Goal: Find specific page/section: Find specific page/section

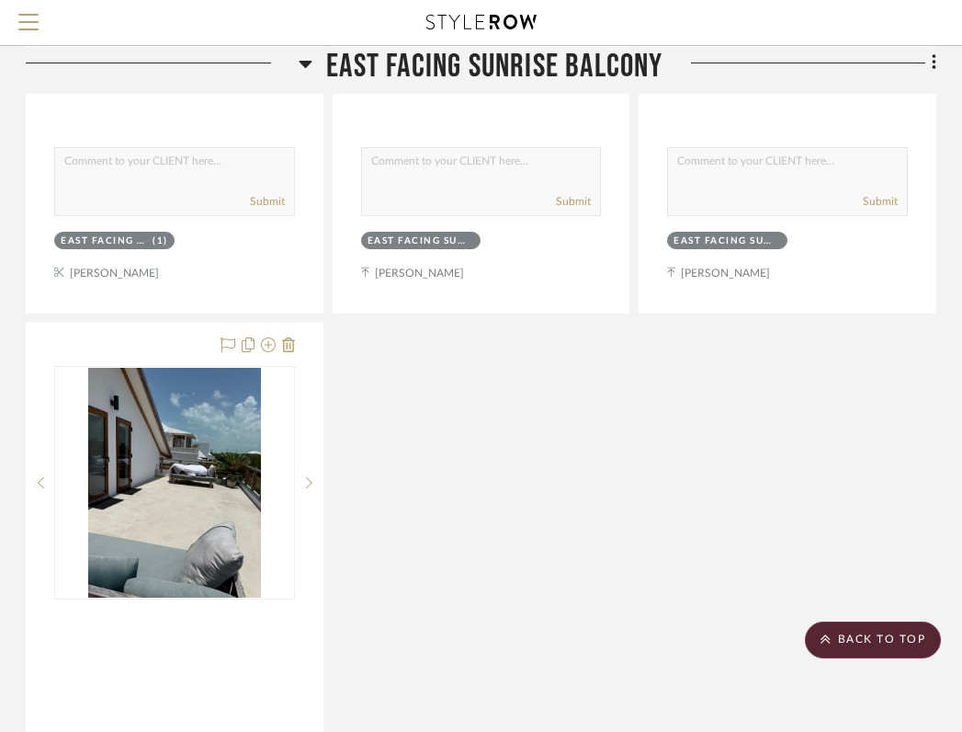
scroll to position [1725, 361]
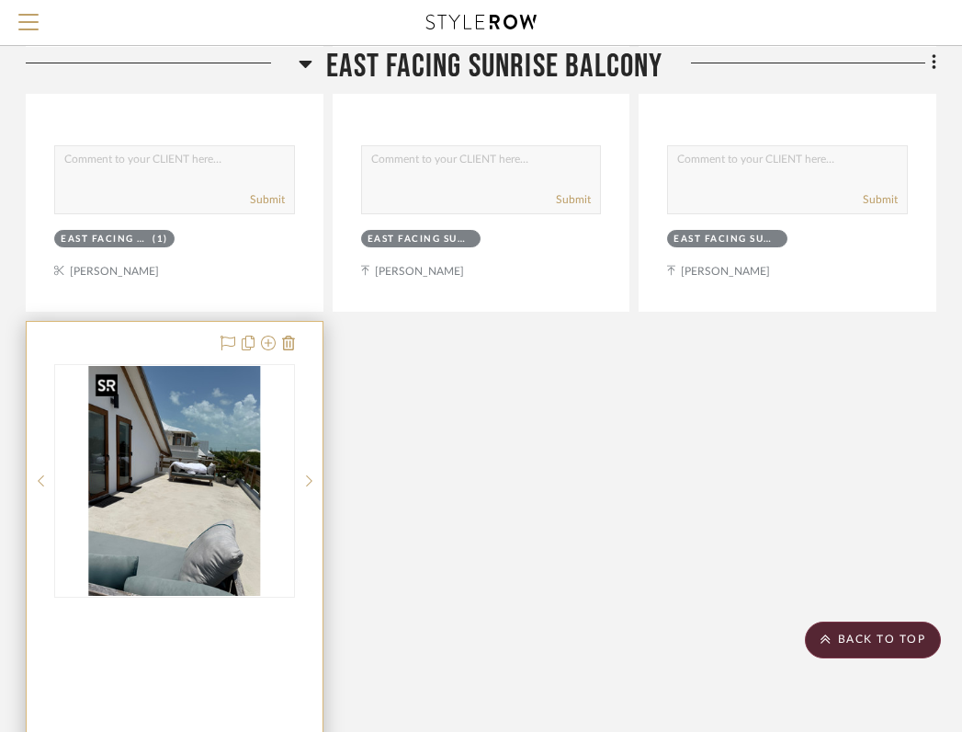
click at [230, 481] on img "0" at bounding box center [174, 481] width 173 height 230
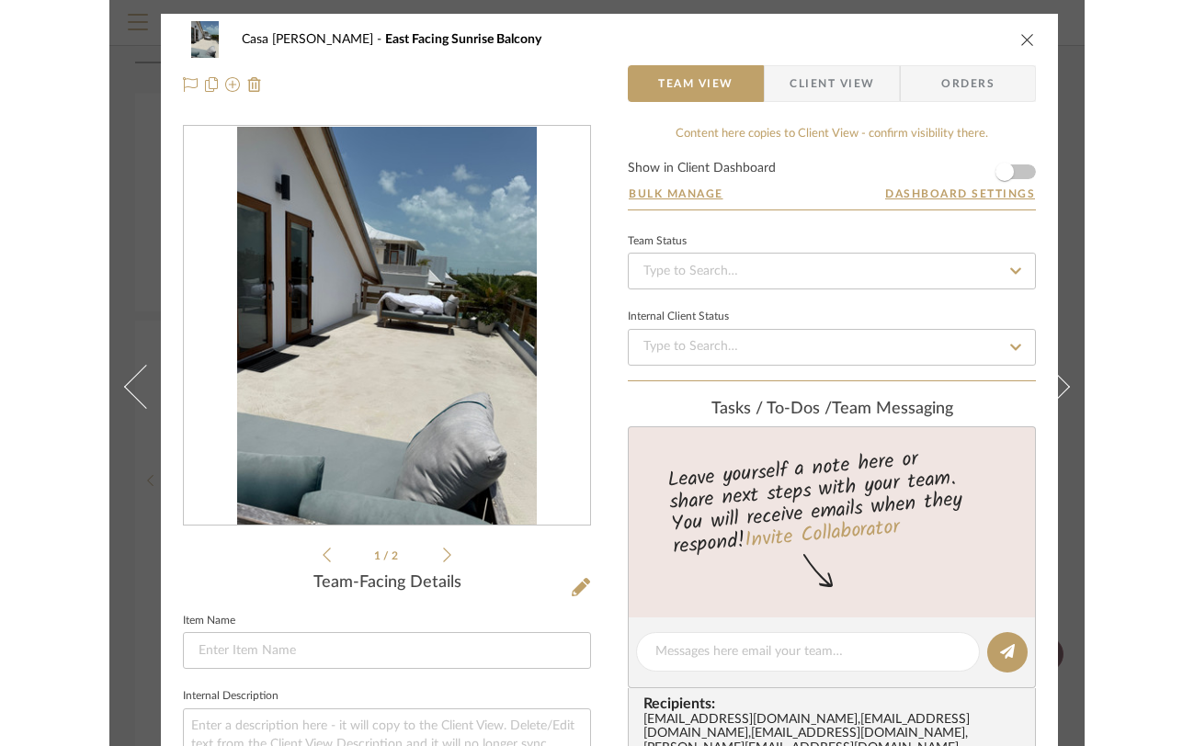
scroll to position [0, 1]
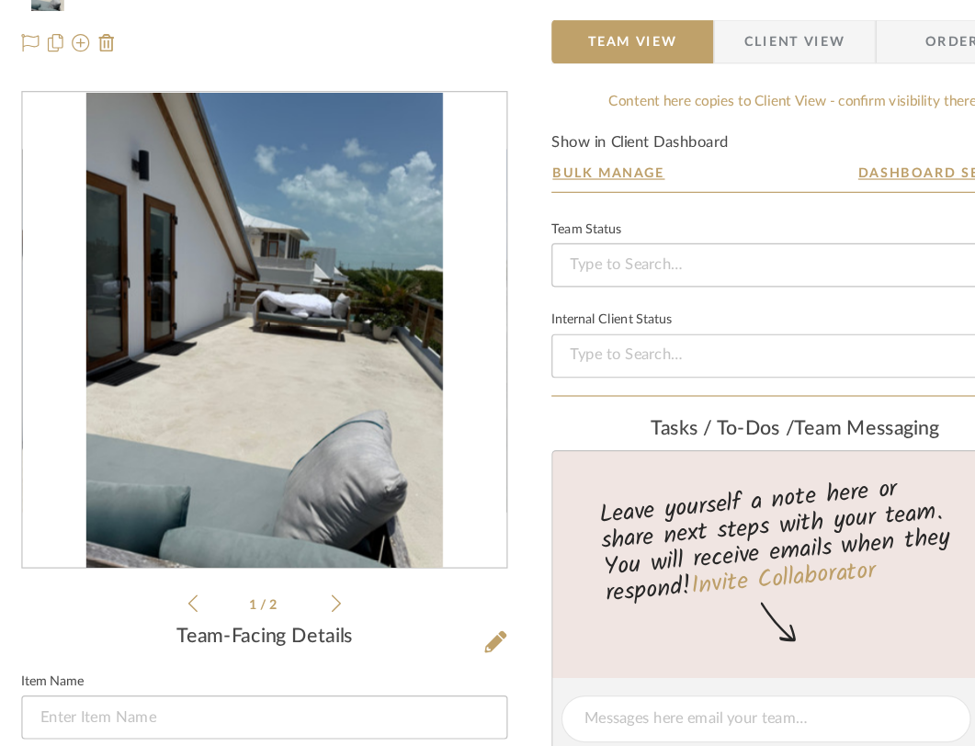
click at [357, 312] on img "0" at bounding box center [277, 326] width 300 height 399
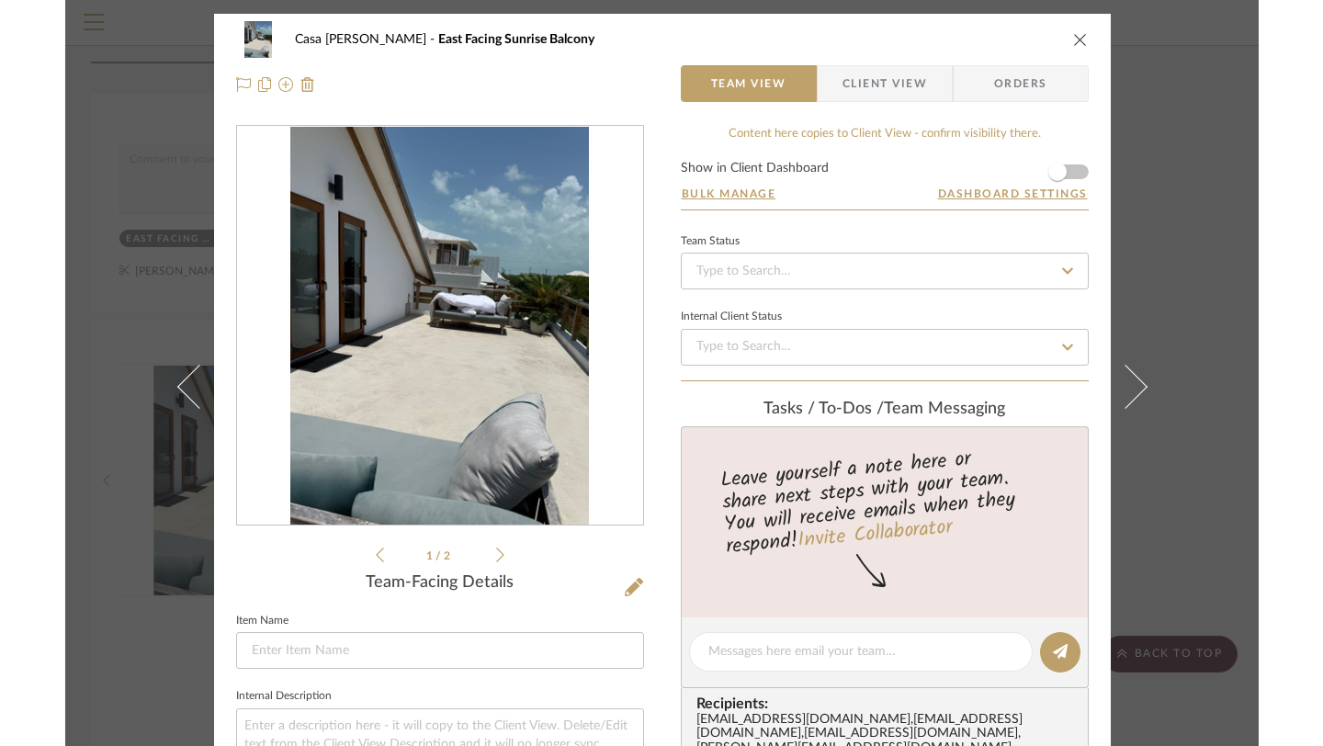
scroll to position [0, 0]
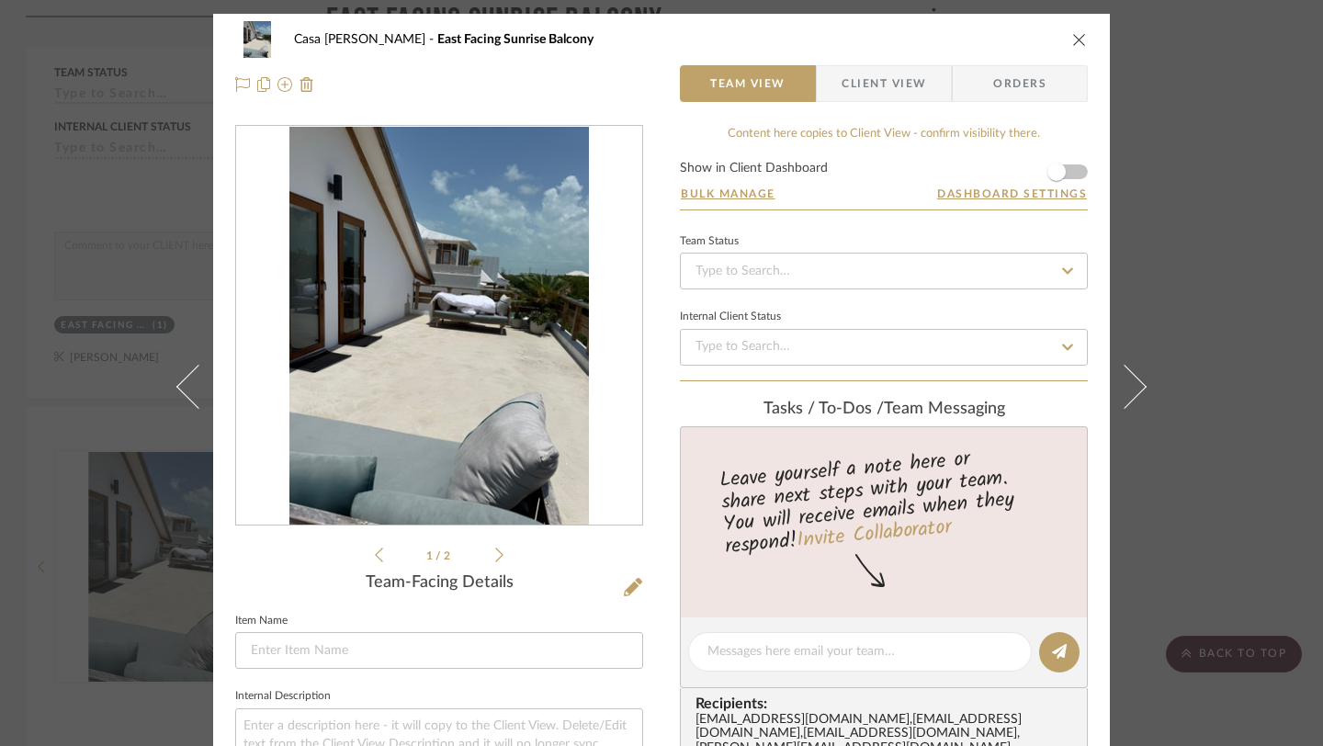
click at [961, 41] on icon "close" at bounding box center [1079, 39] width 15 height 15
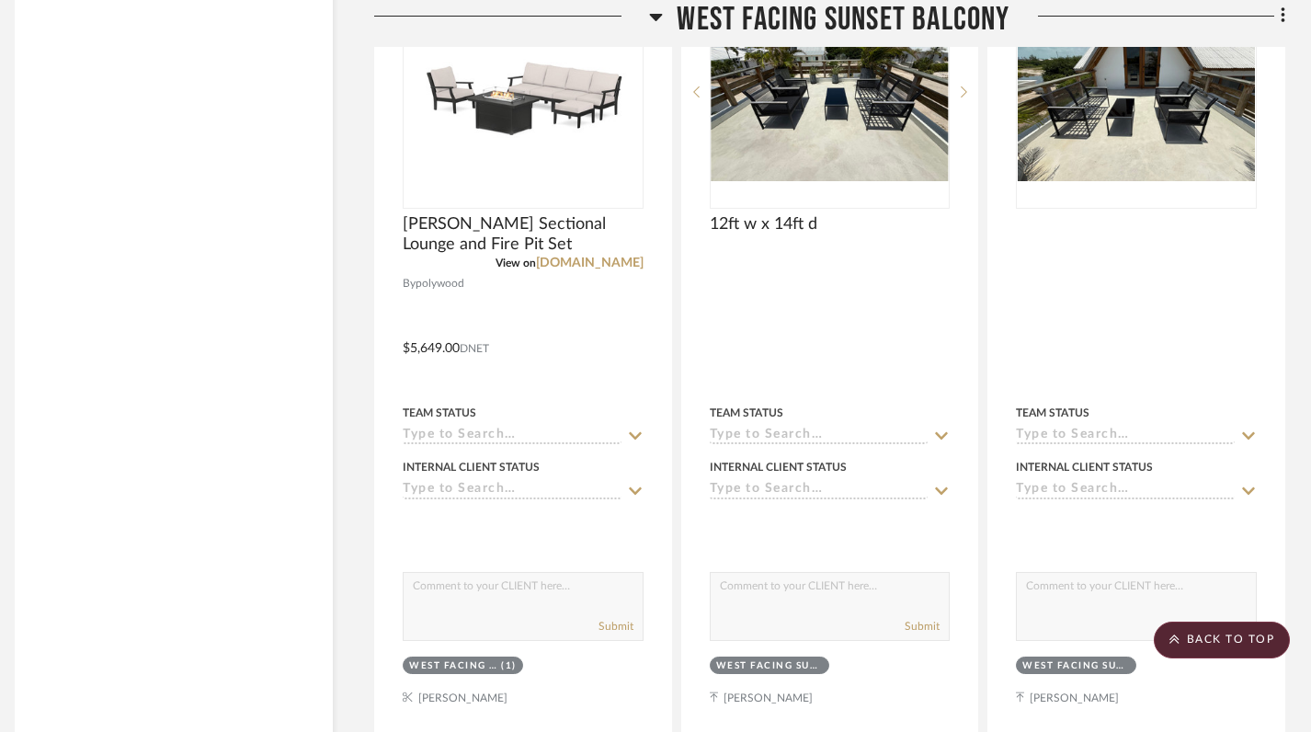
scroll to position [2951, 13]
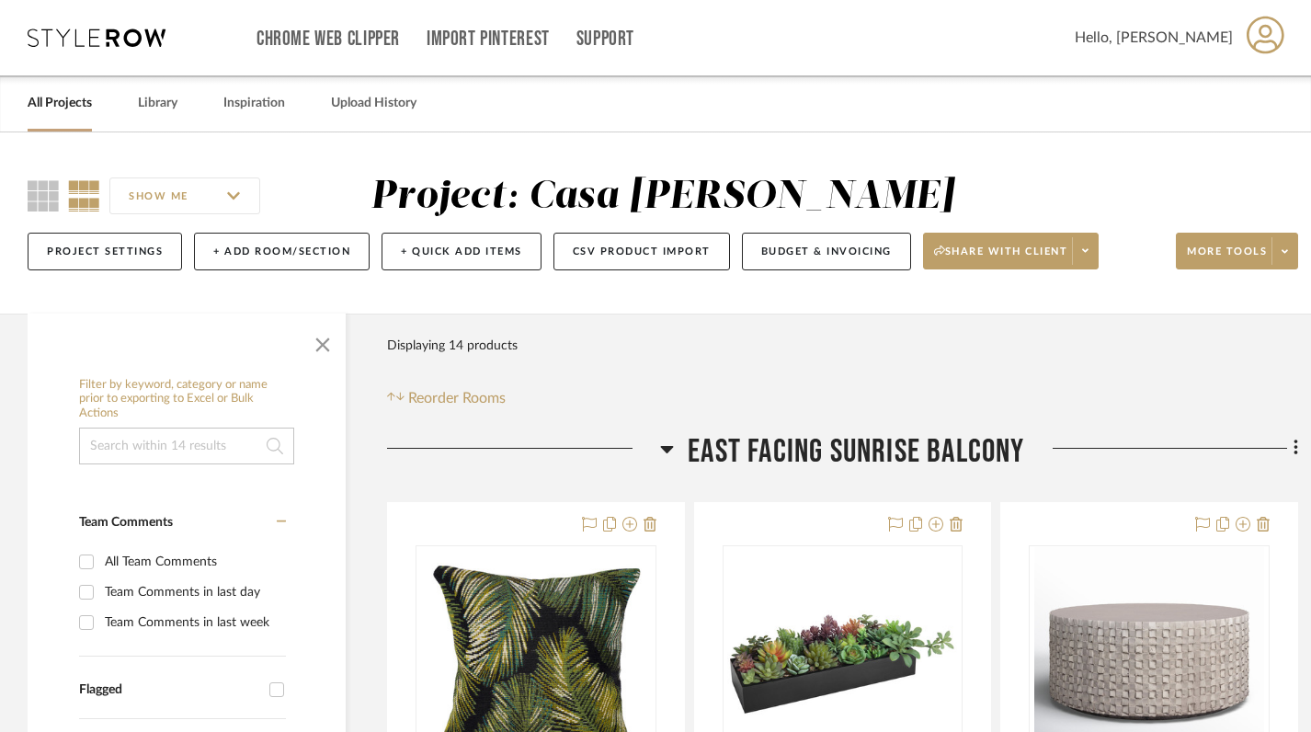
click at [661, 445] on icon at bounding box center [667, 448] width 14 height 22
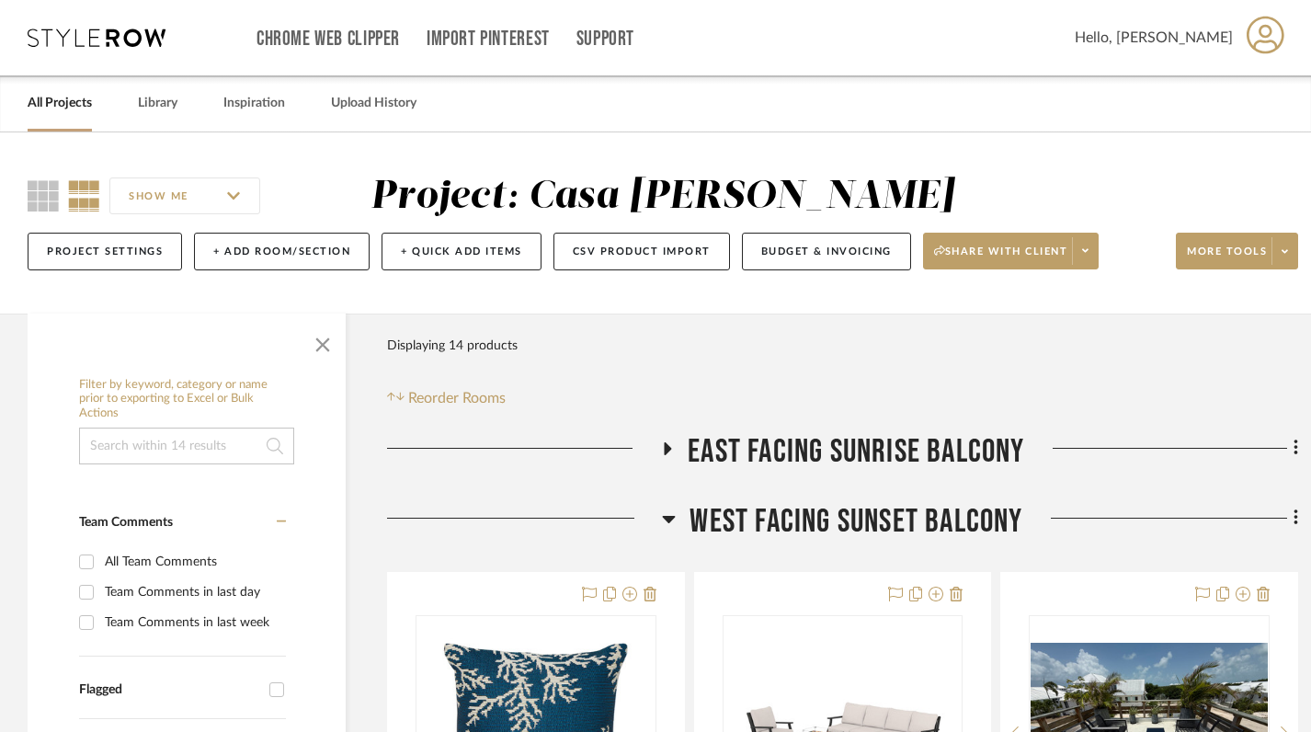
click at [679, 522] on h3 "West Facing Sunset Balcony" at bounding box center [842, 522] width 360 height 40
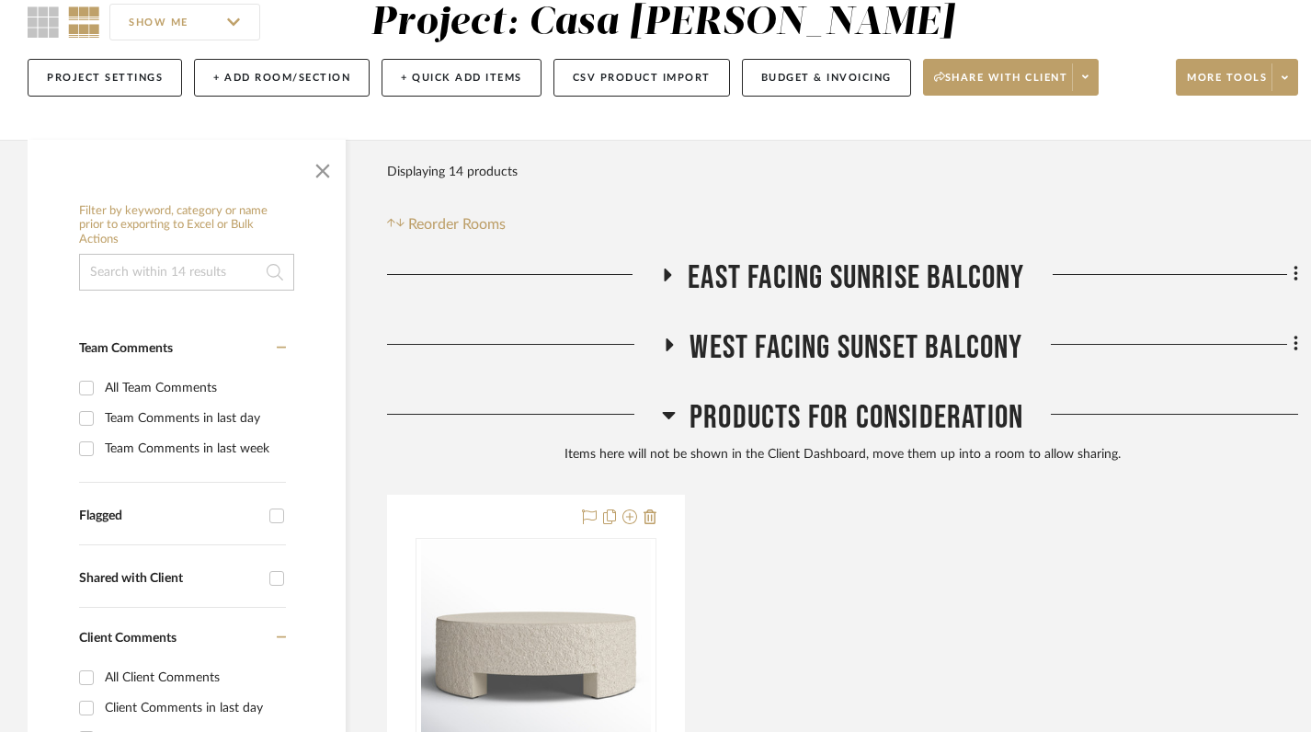
scroll to position [252, 0]
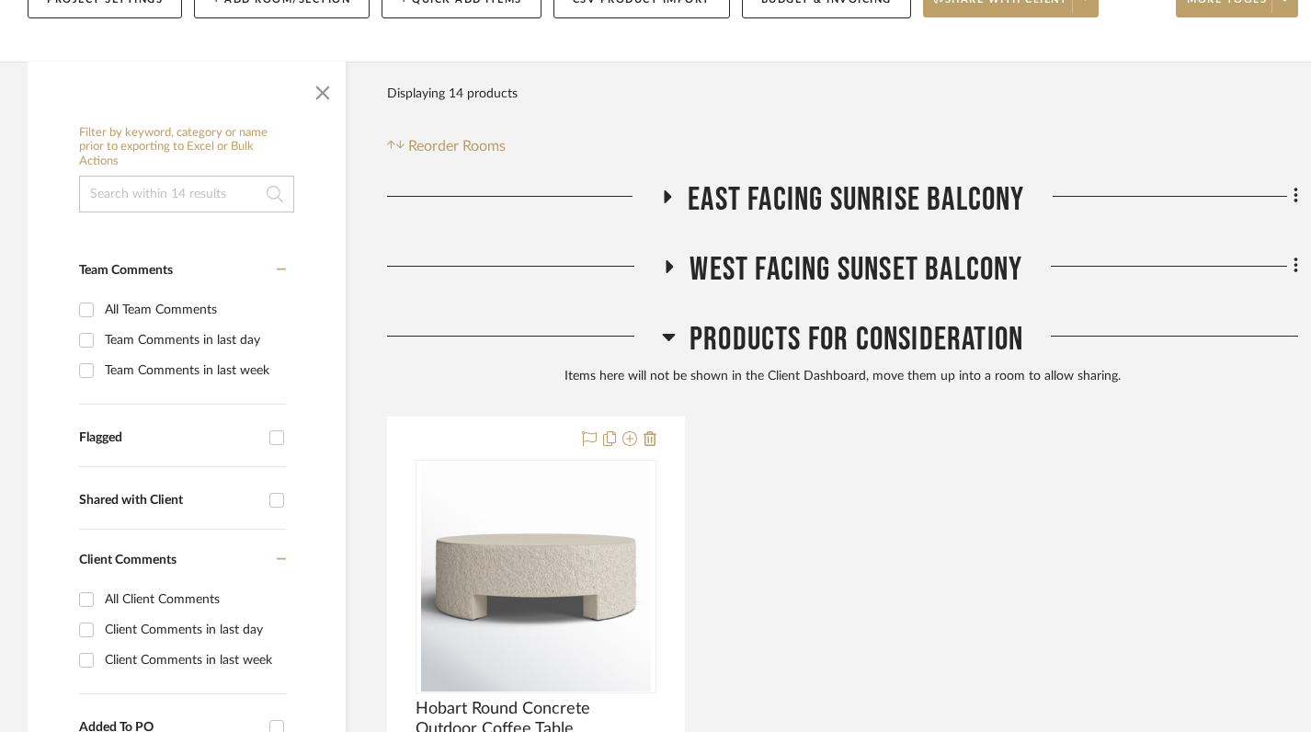
click at [666, 330] on icon at bounding box center [669, 336] width 14 height 22
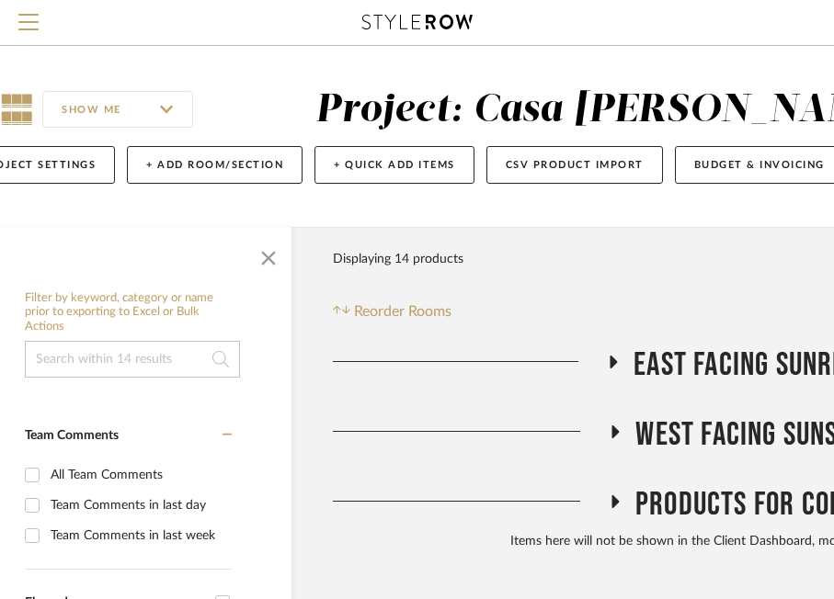
scroll to position [1, 32]
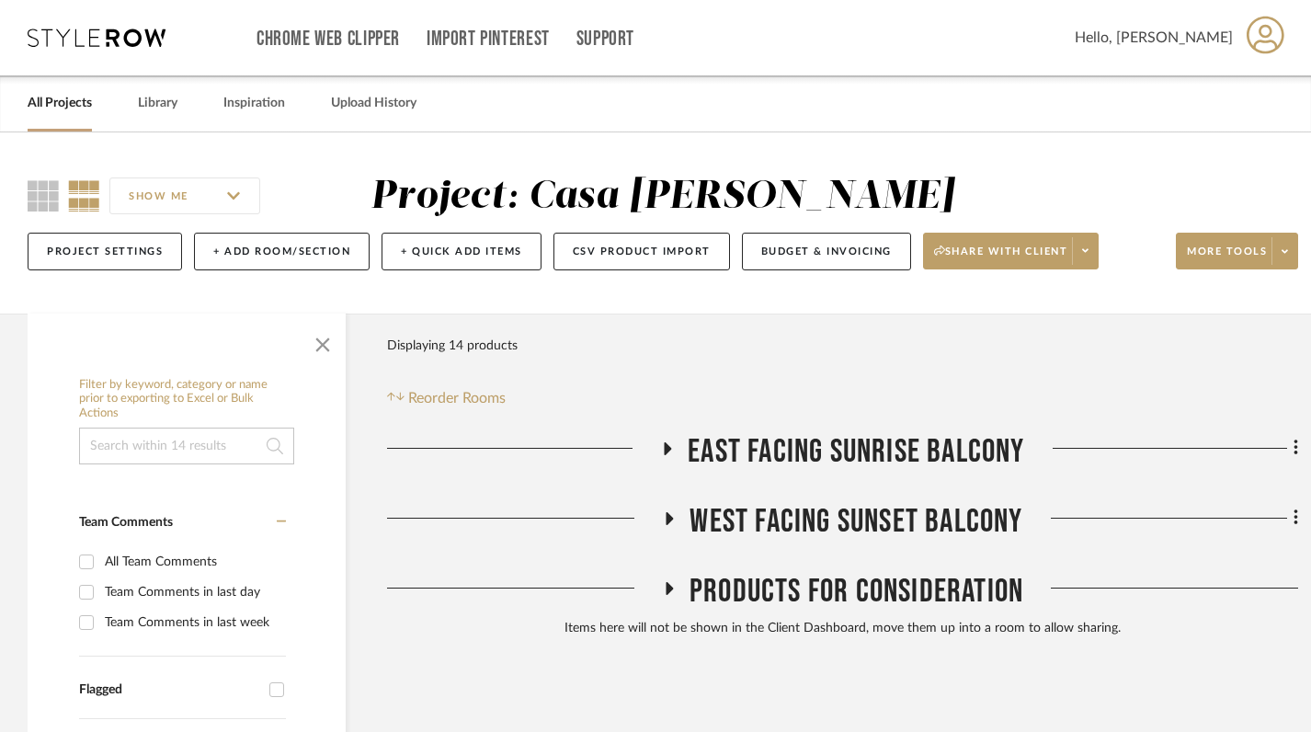
click at [63, 105] on link "All Projects" at bounding box center [60, 103] width 64 height 25
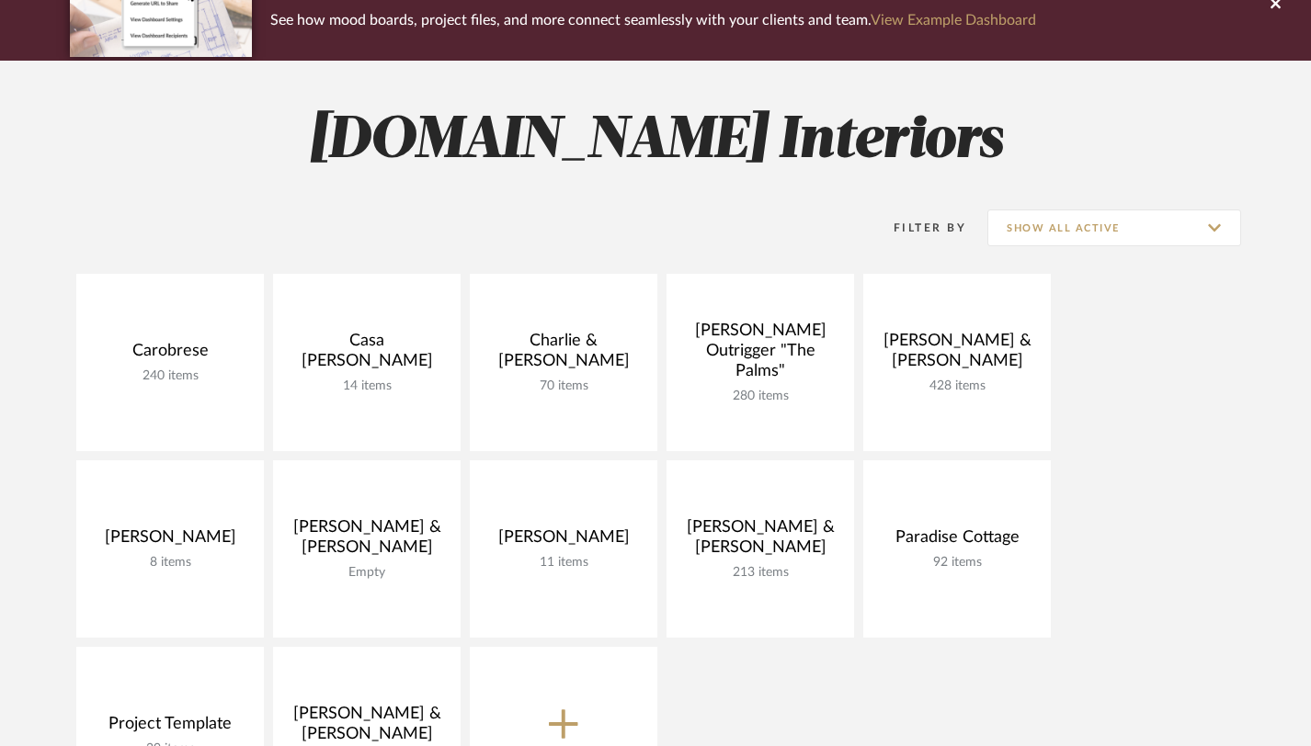
scroll to position [227, 0]
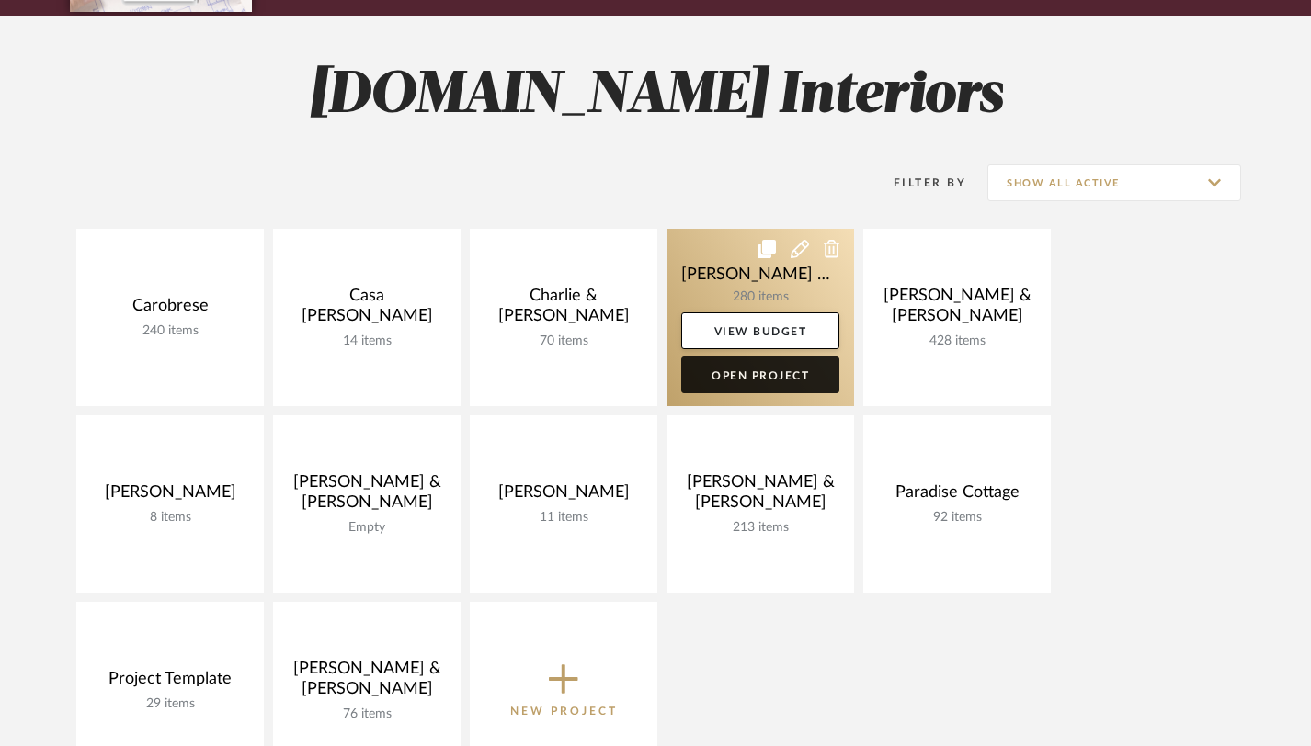
click at [759, 372] on link "Open Project" at bounding box center [760, 375] width 158 height 37
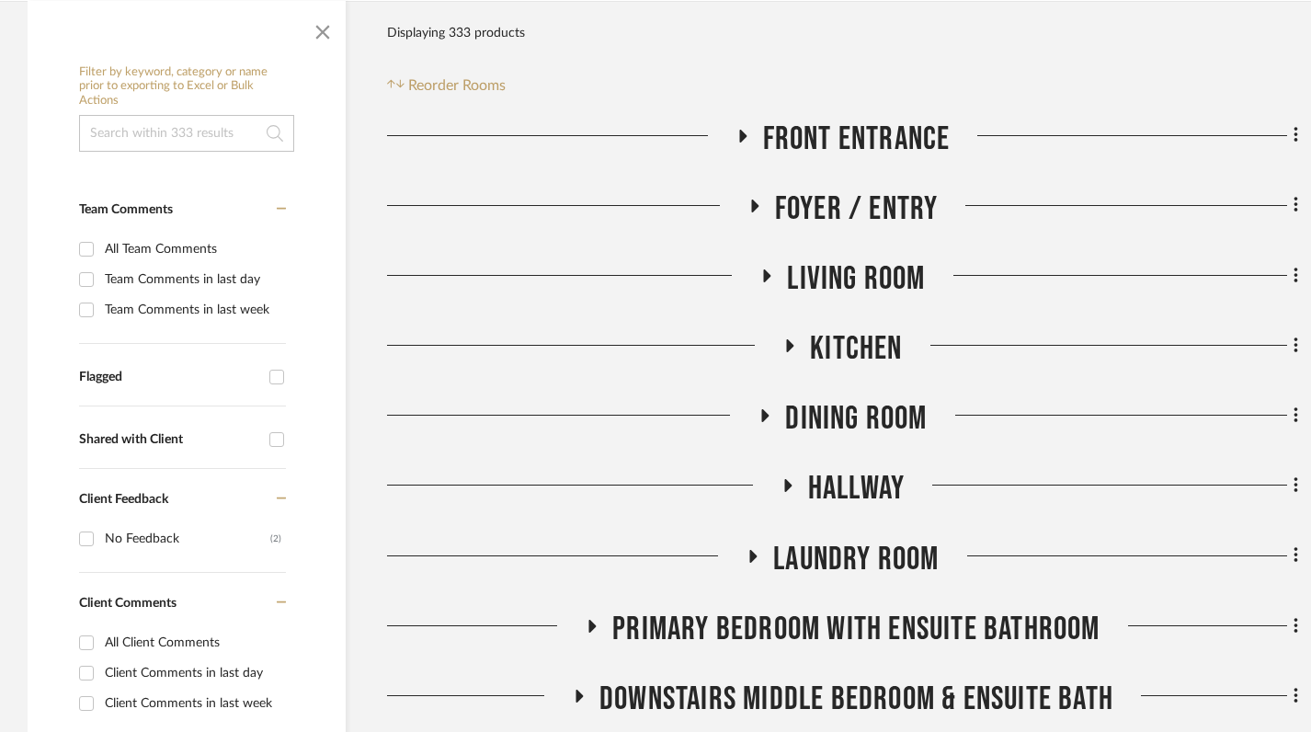
scroll to position [367, 0]
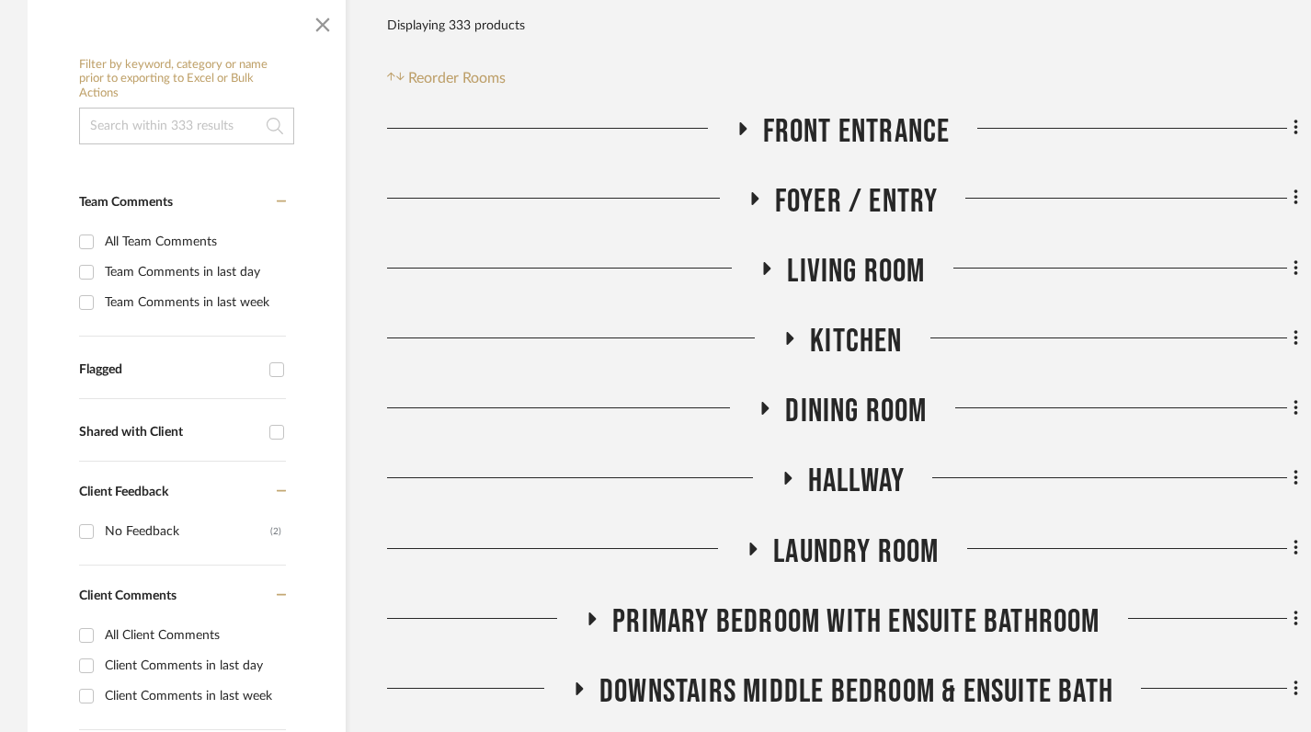
click at [745, 121] on fa-icon at bounding box center [742, 134] width 14 height 27
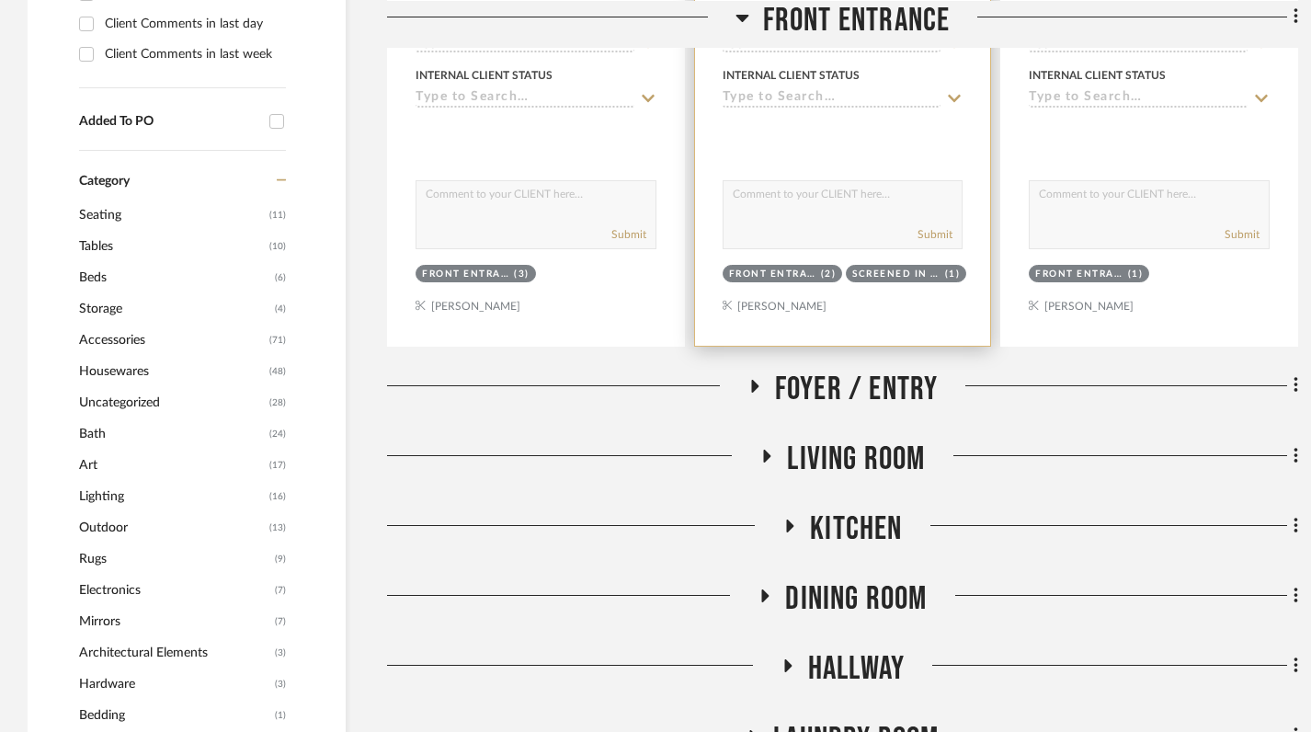
scroll to position [1127, 0]
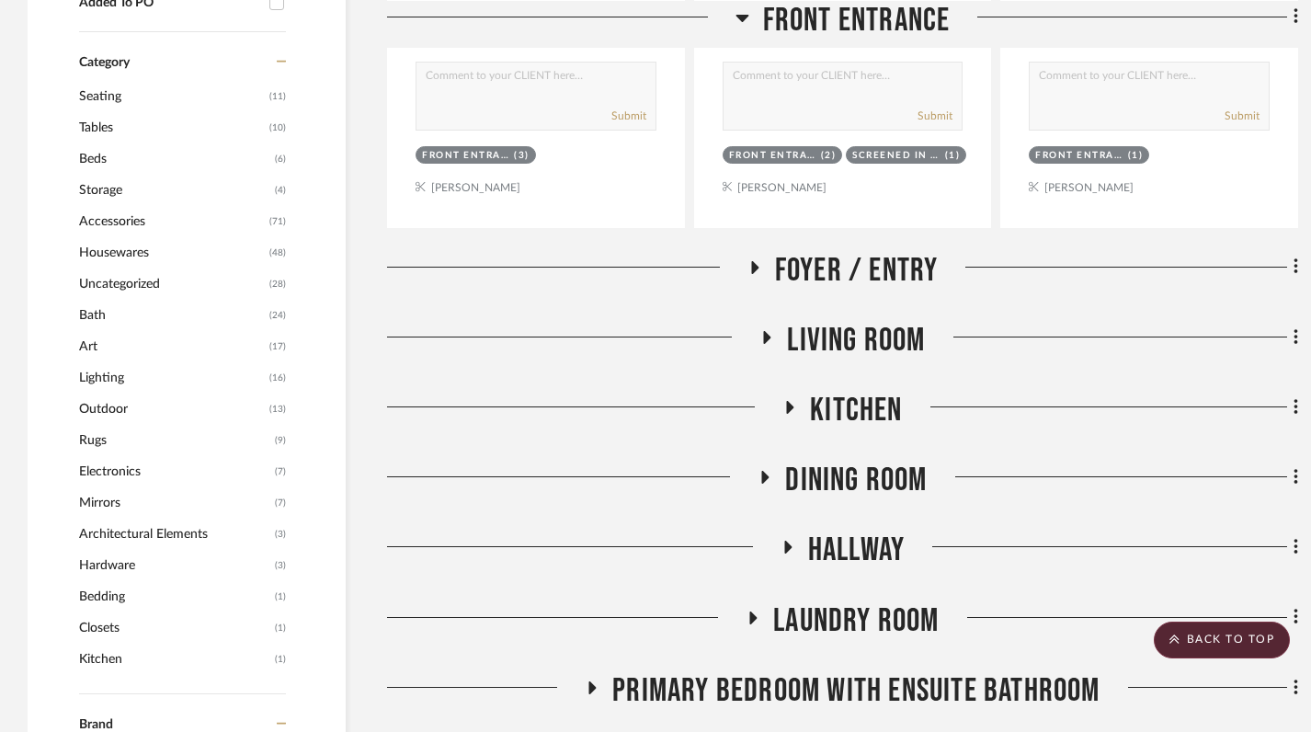
click at [751, 279] on fa-icon at bounding box center [754, 273] width 14 height 27
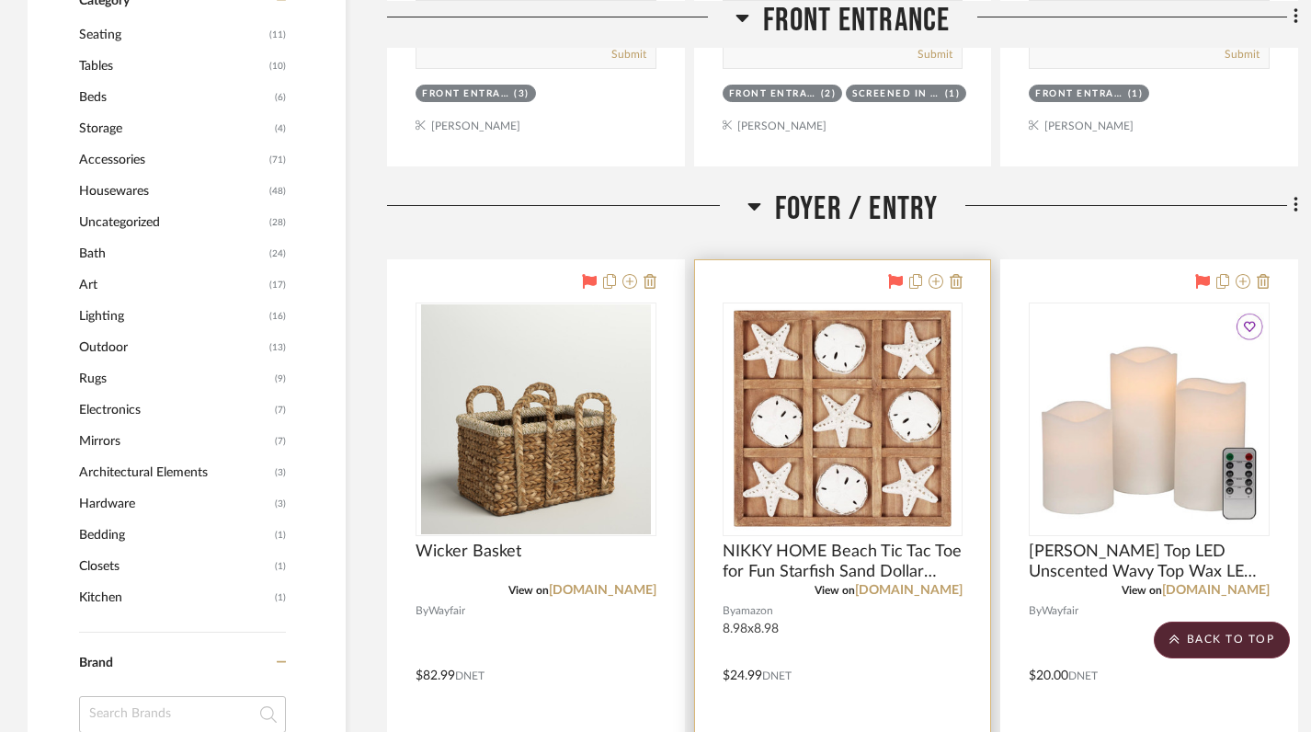
scroll to position [1183, 0]
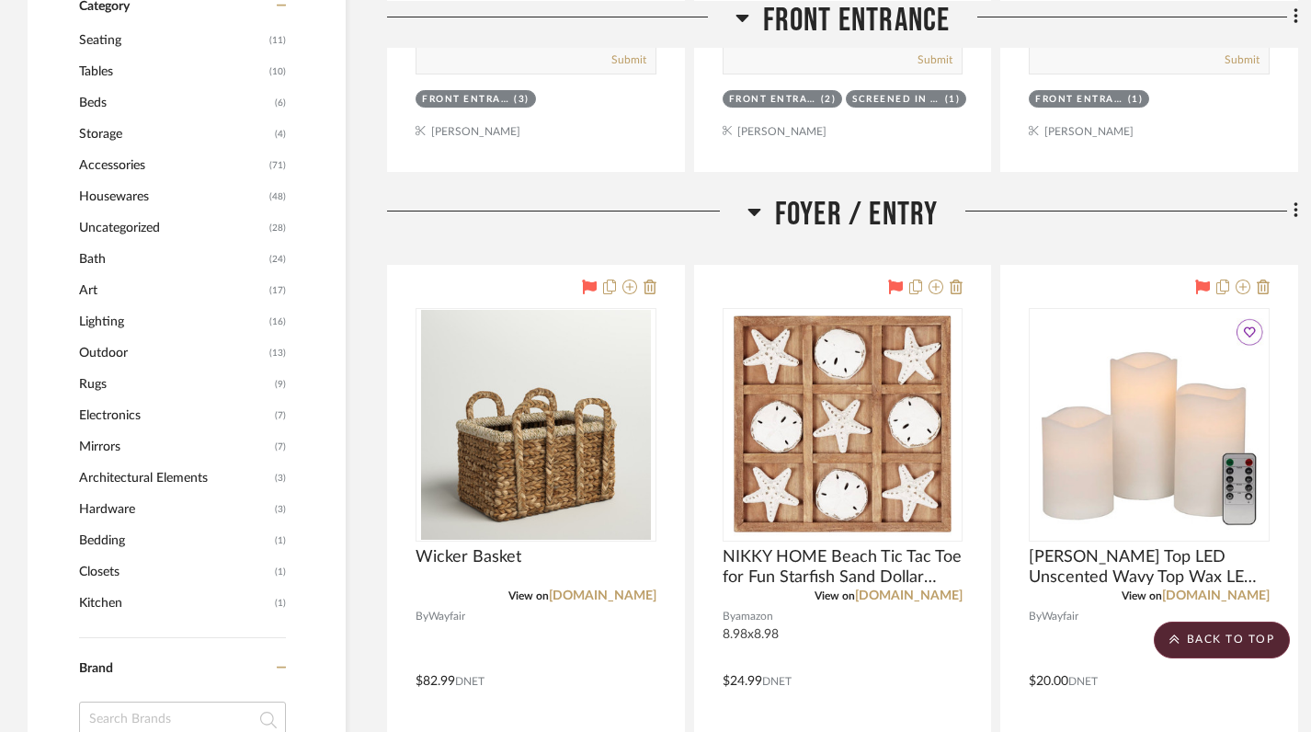
click at [758, 215] on icon at bounding box center [754, 211] width 14 height 22
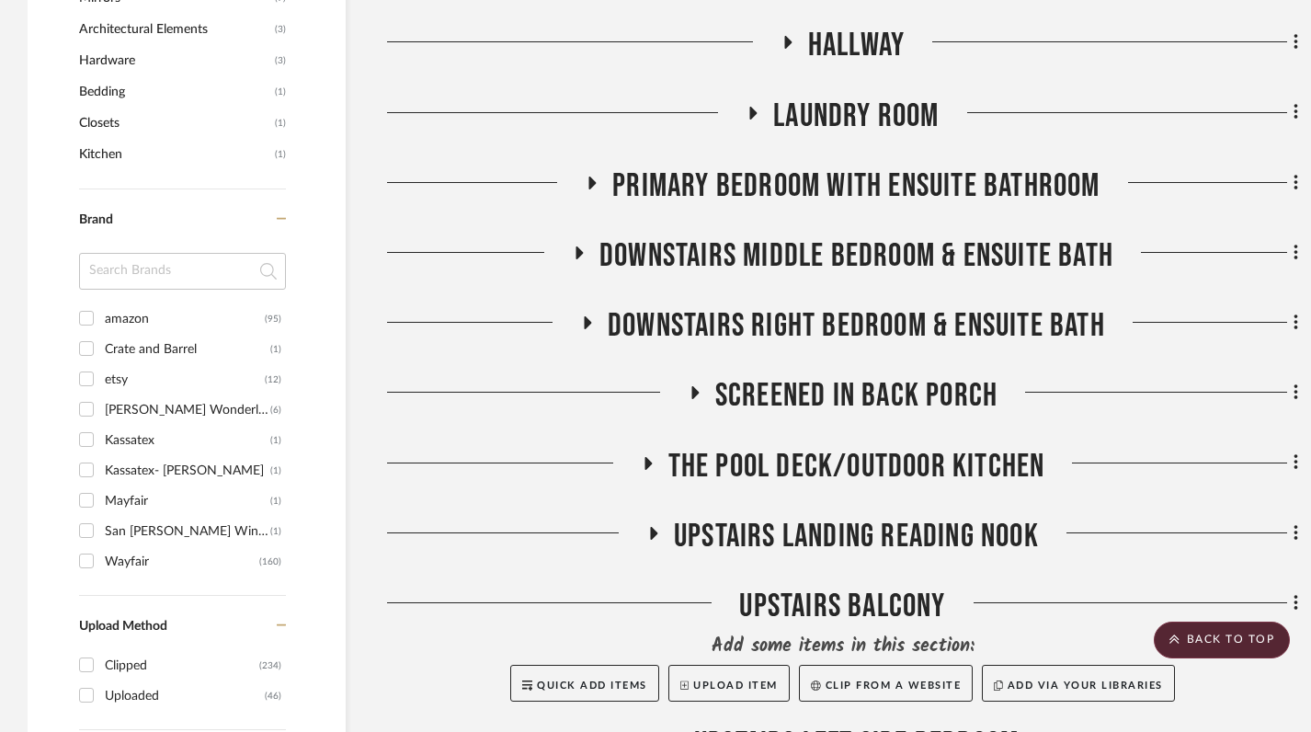
scroll to position [1749, 0]
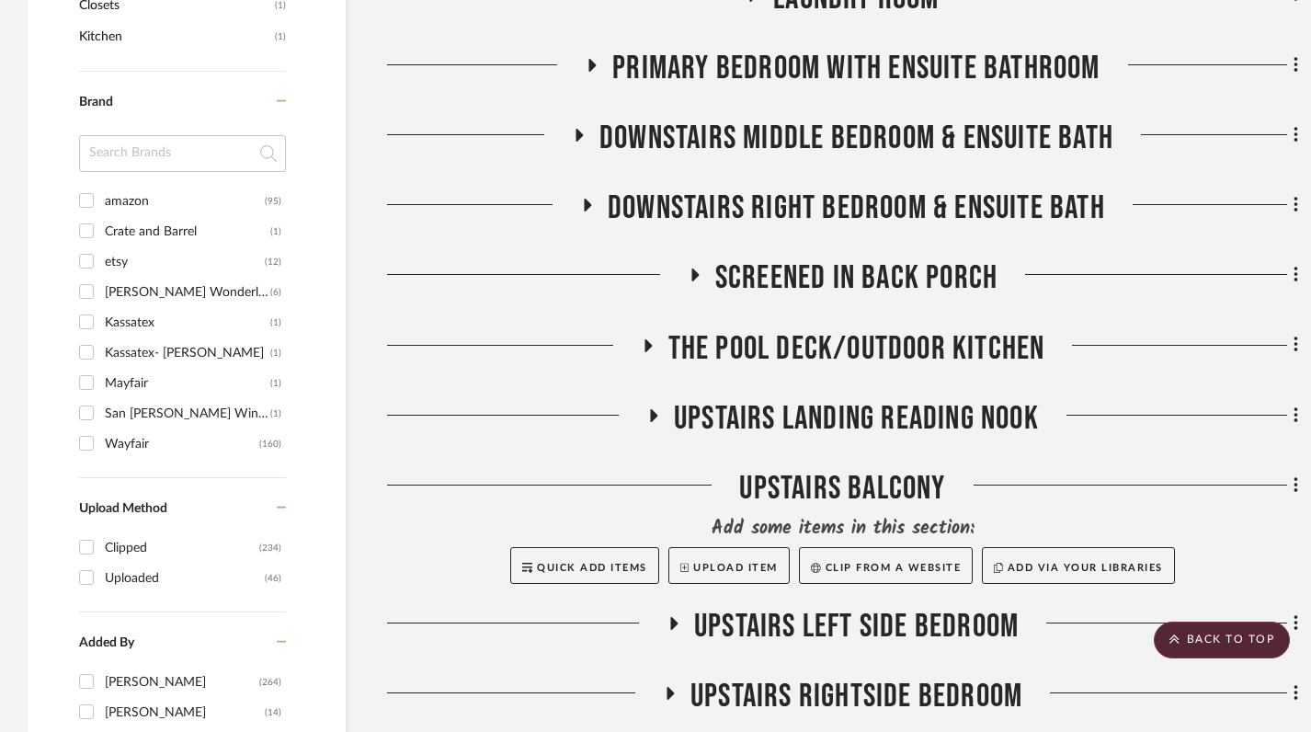
click at [695, 280] on icon at bounding box center [694, 275] width 22 height 14
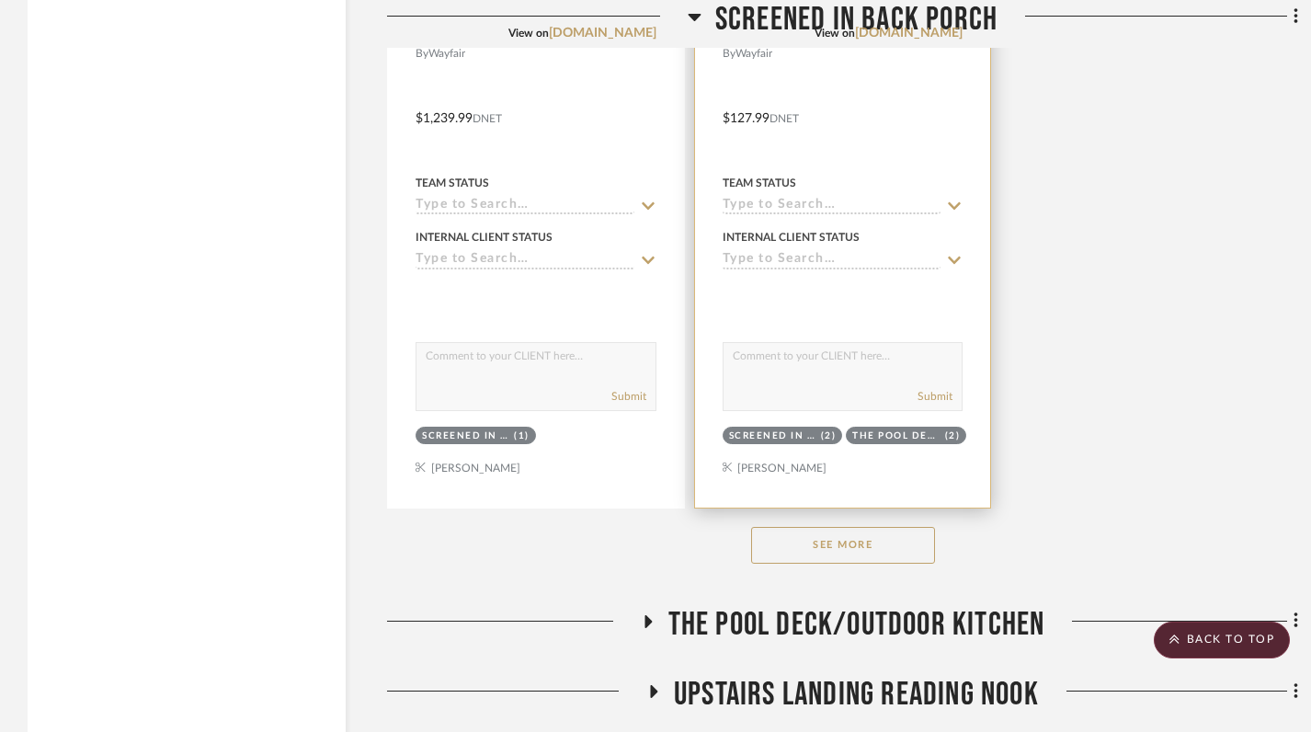
scroll to position [4010, 0]
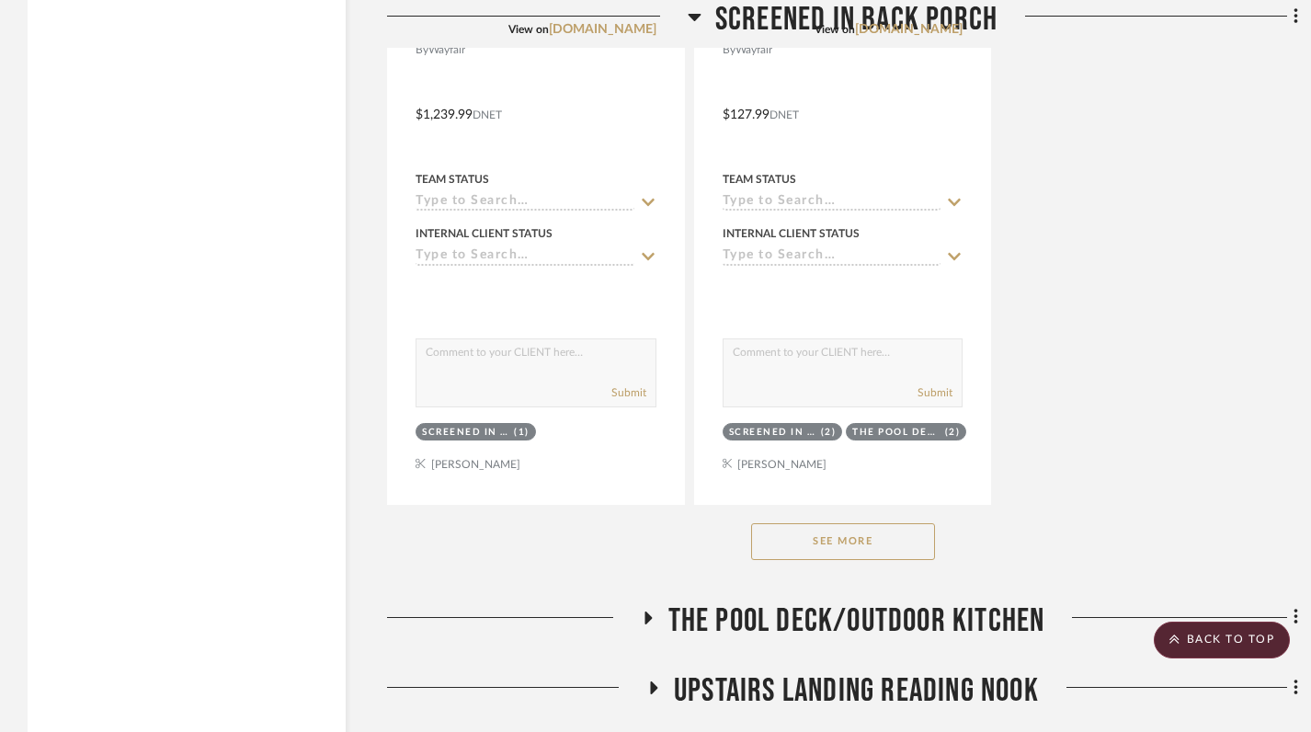
click at [824, 548] on button "See More" at bounding box center [843, 541] width 184 height 37
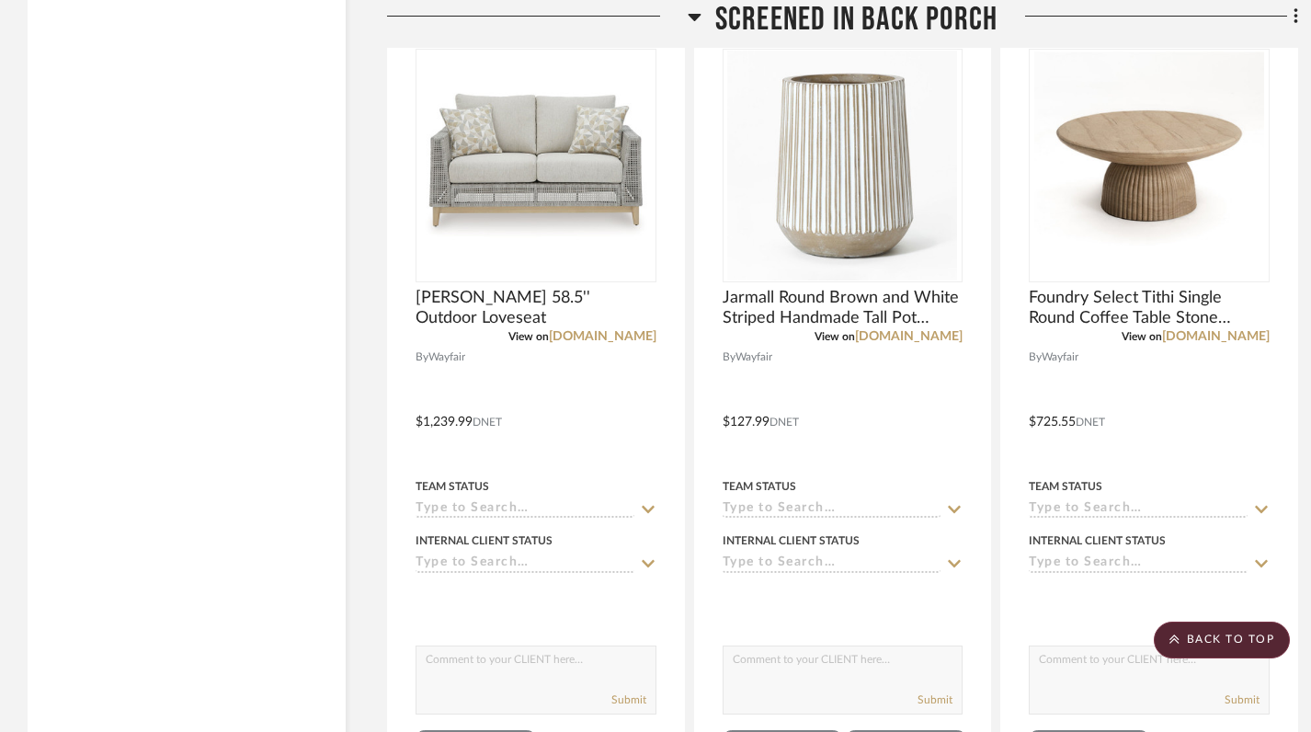
scroll to position [3673, 0]
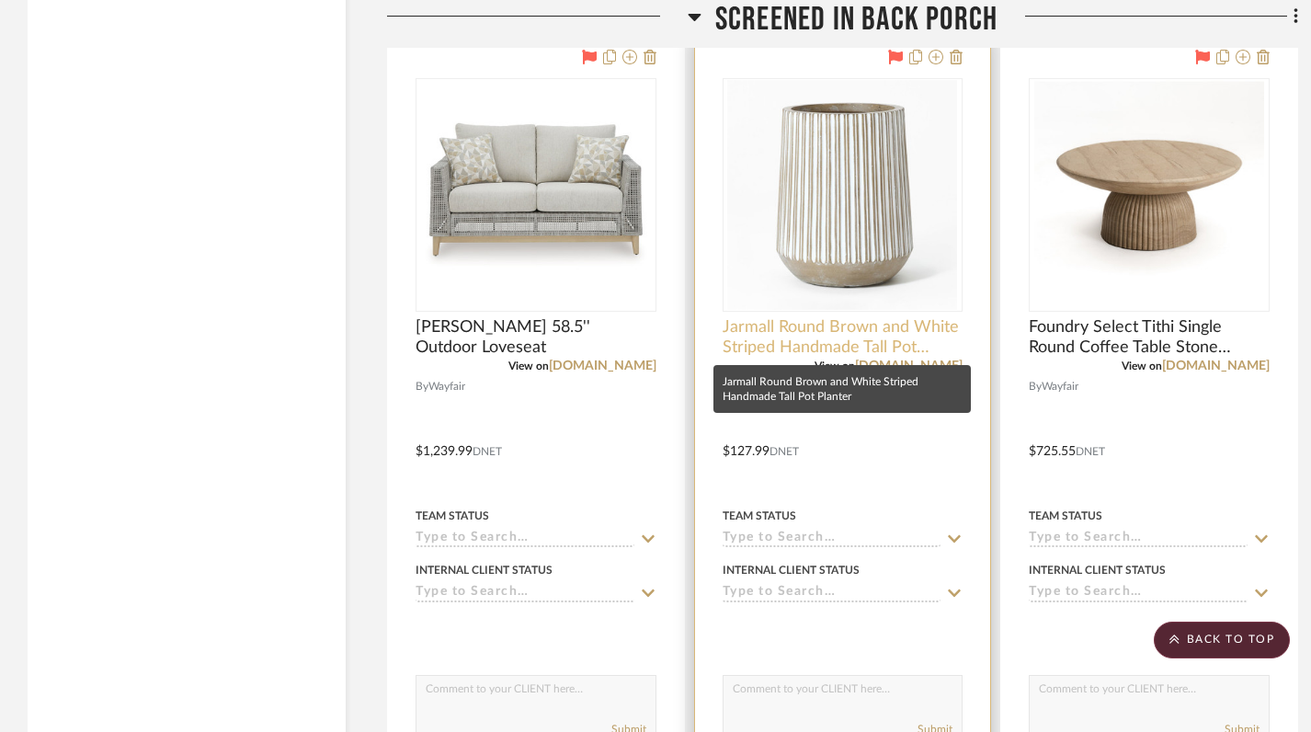
click at [782, 346] on span "Jarmall Round Brown and White Striped Handmade Tall Pot Planter" at bounding box center [842, 337] width 241 height 40
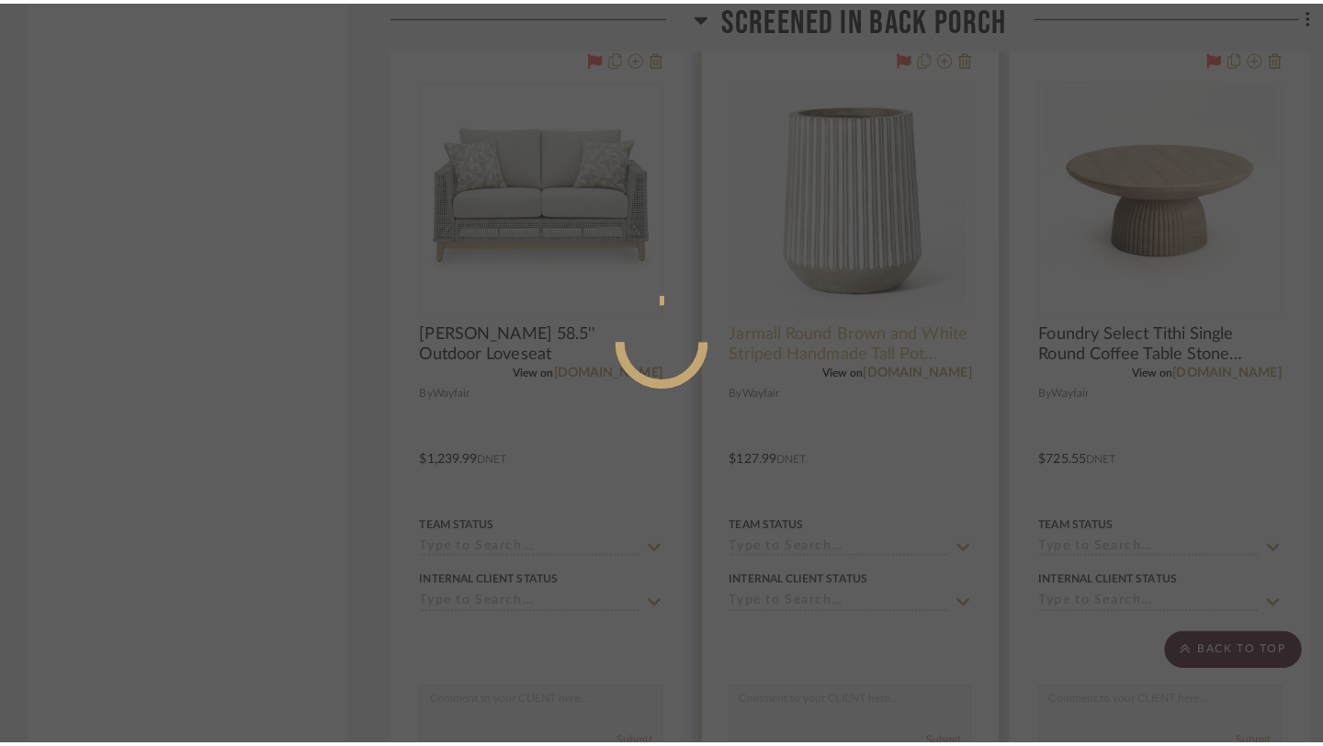
scroll to position [0, 0]
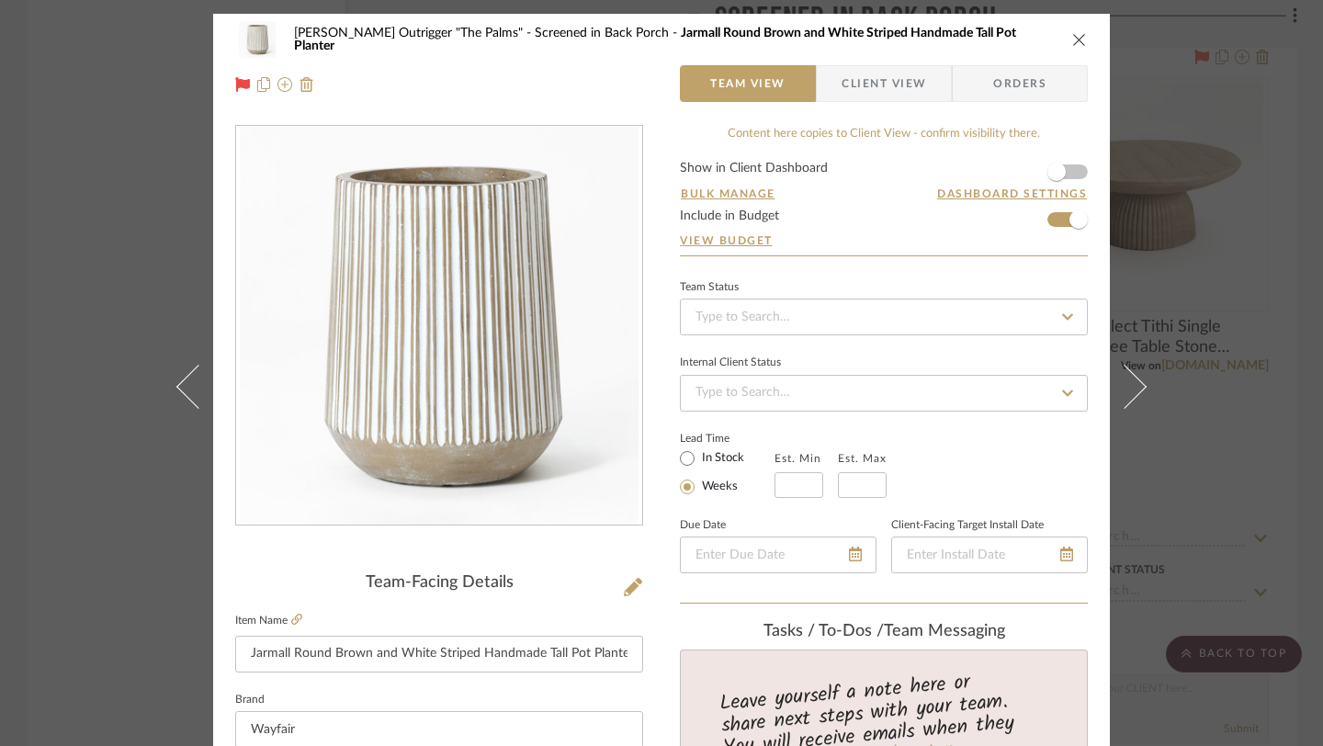
click at [1074, 40] on icon "close" at bounding box center [1079, 39] width 15 height 15
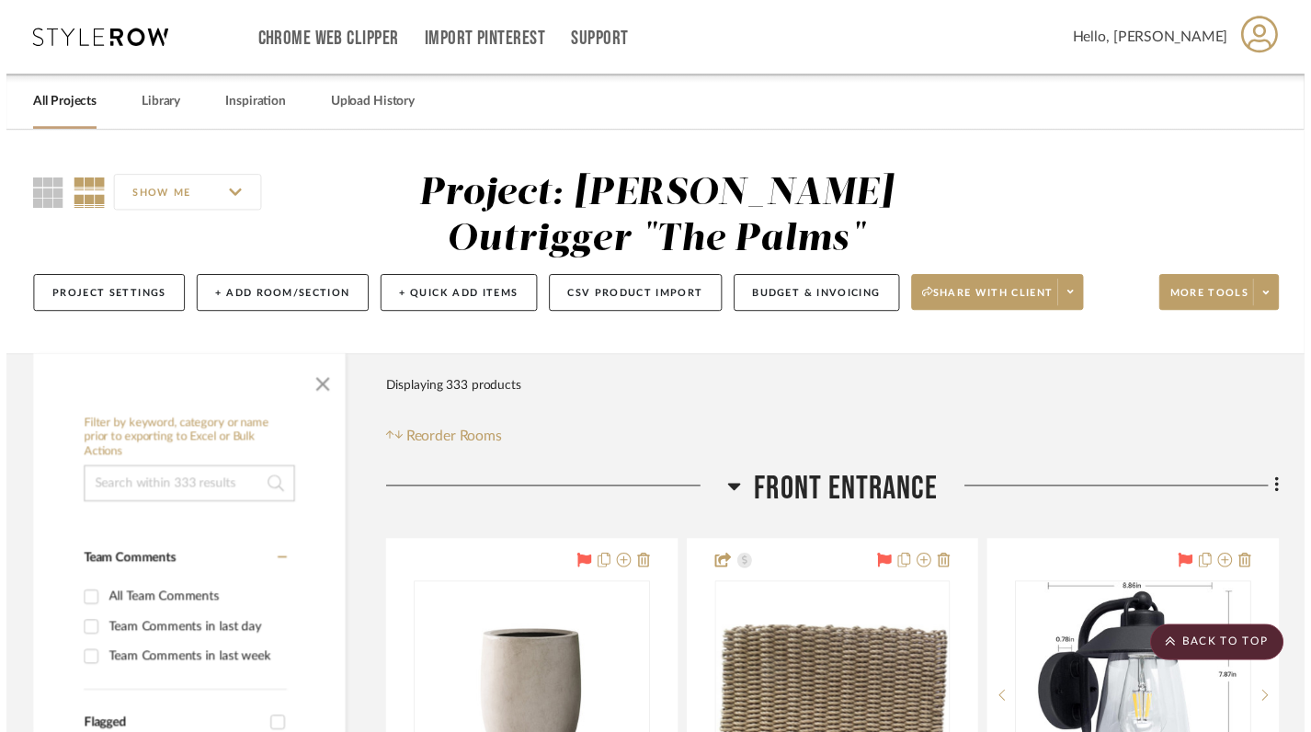
scroll to position [3673, 0]
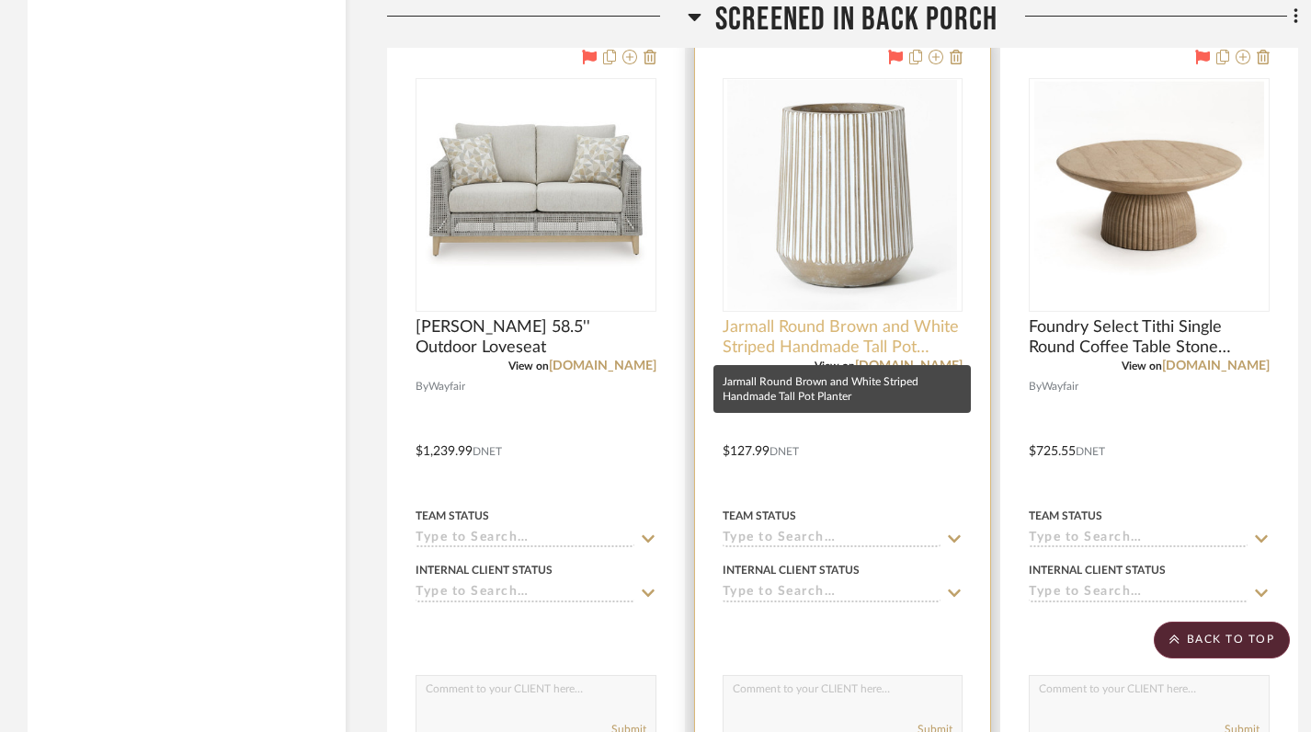
click at [824, 340] on span "Jarmall Round Brown and White Striped Handmade Tall Pot Planter" at bounding box center [842, 337] width 241 height 40
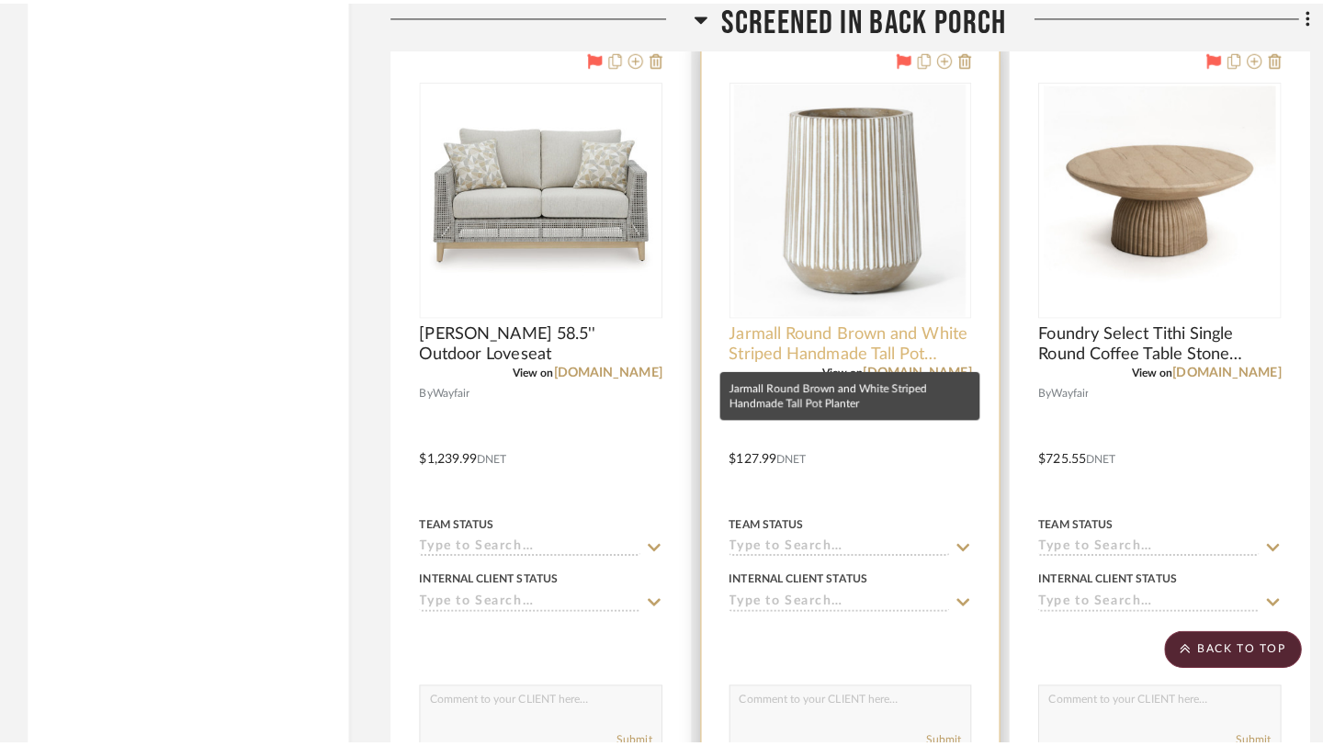
scroll to position [0, 0]
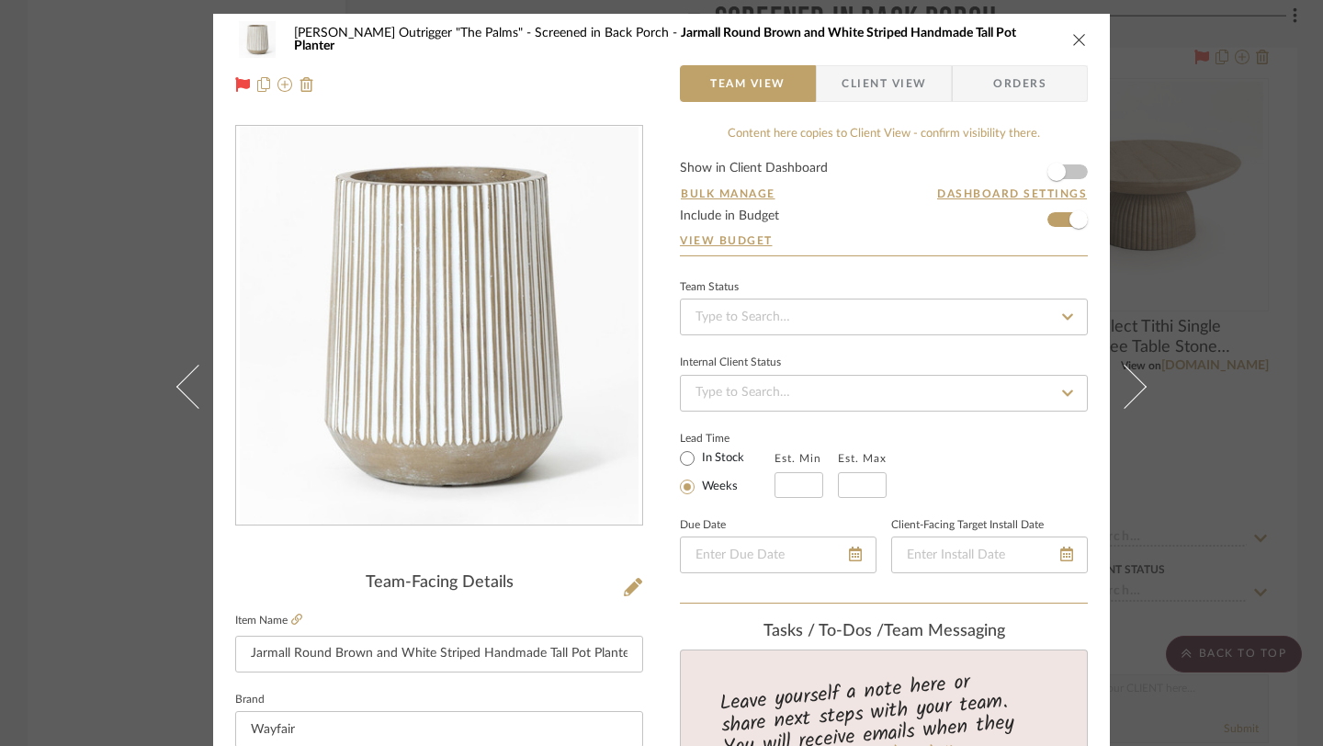
click at [1072, 36] on icon "close" at bounding box center [1079, 39] width 15 height 15
